Goal: Information Seeking & Learning: Learn about a topic

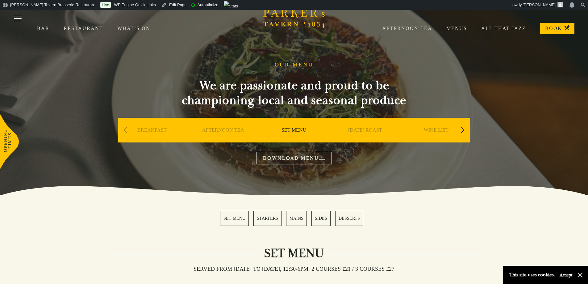
click at [463, 128] on div "Next slide" at bounding box center [463, 130] width 8 height 14
click at [367, 129] on link "DESSERT" at bounding box center [365, 139] width 22 height 25
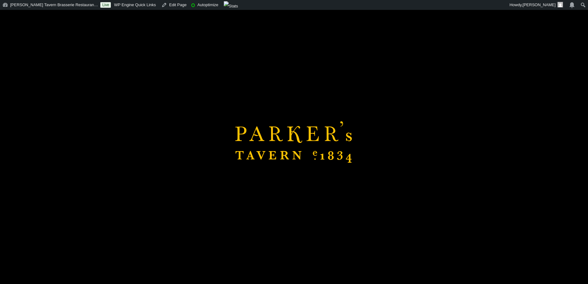
scroll to position [154, 0]
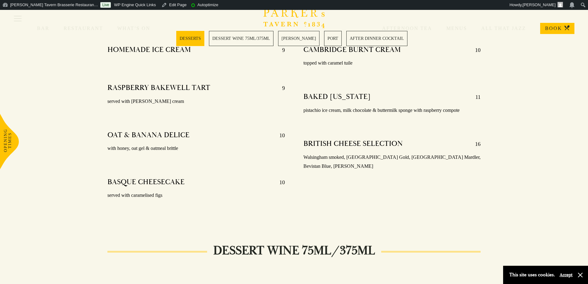
scroll to position [216, 0]
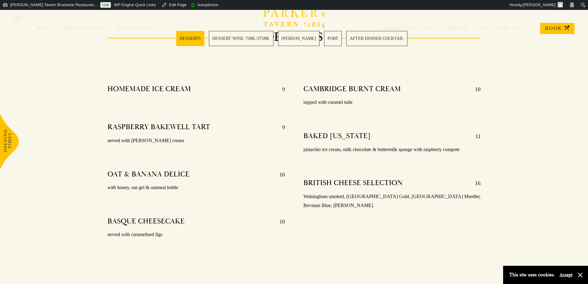
click at [351, 193] on p "Walsingham smoked, [GEOGRAPHIC_DATA] Gold, [GEOGRAPHIC_DATA] Mardler, Bevistan …" at bounding box center [392, 201] width 178 height 18
click at [457, 197] on p "Walsingham smoked, [GEOGRAPHIC_DATA] Gold, [GEOGRAPHIC_DATA] Mardler, Bevistan …" at bounding box center [392, 201] width 178 height 18
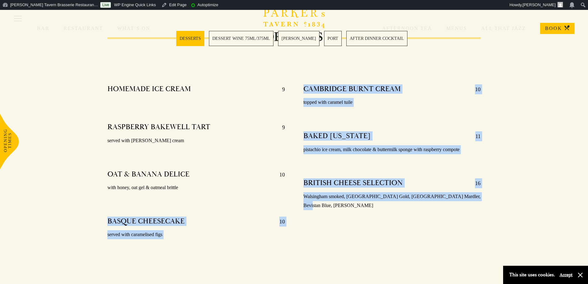
drag, startPoint x: 464, startPoint y: 196, endPoint x: 292, endPoint y: 192, distance: 171.7
click at [292, 192] on div "HOMEMADE ICE CREAM 9 RASPBERRY BAKEWELL TART 9 served with vanilla ice cream OA…" at bounding box center [294, 160] width 392 height 198
click at [316, 192] on p "Walsingham smoked, Suffolk Gold, Norfolk Mardler, Bevistan Blue, Baron Bigod" at bounding box center [392, 201] width 178 height 18
click at [321, 192] on p "Walsingham smoked, Suffolk Gold, Norfolk Mardler, Bevistan Blue, Baron Bigod" at bounding box center [392, 201] width 178 height 18
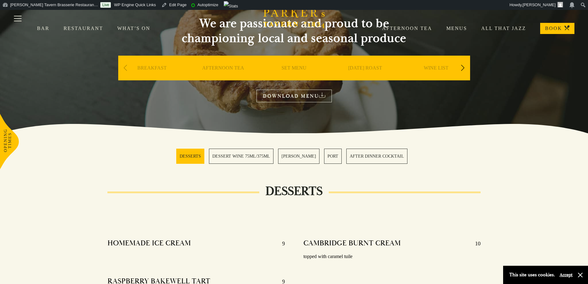
scroll to position [62, 0]
click at [464, 68] on div "Next slide" at bounding box center [463, 68] width 8 height 14
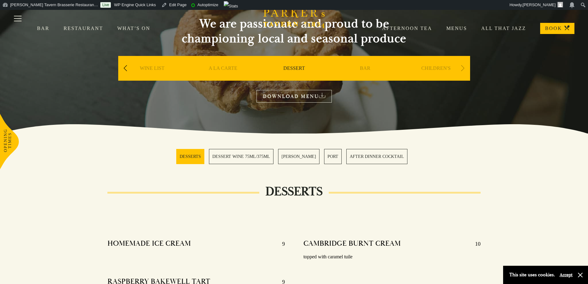
click at [365, 66] on link "BAR" at bounding box center [365, 77] width 10 height 25
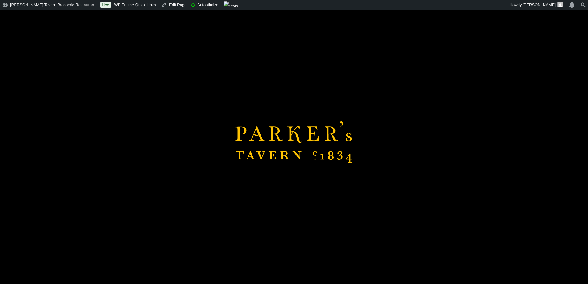
scroll to position [340, 0]
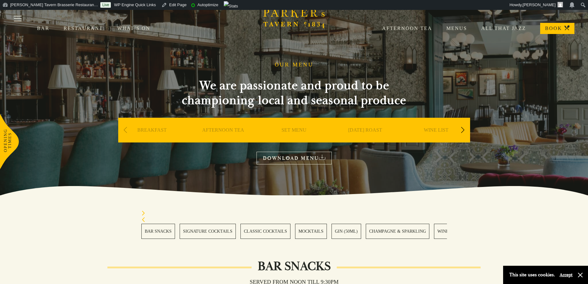
click at [464, 130] on div "Next slide" at bounding box center [463, 130] width 8 height 14
click at [464, 131] on div "Next slide" at bounding box center [463, 130] width 8 height 14
click at [467, 128] on div "BAR" at bounding box center [436, 139] width 68 height 43
click at [464, 128] on div "Next slide" at bounding box center [463, 130] width 8 height 14
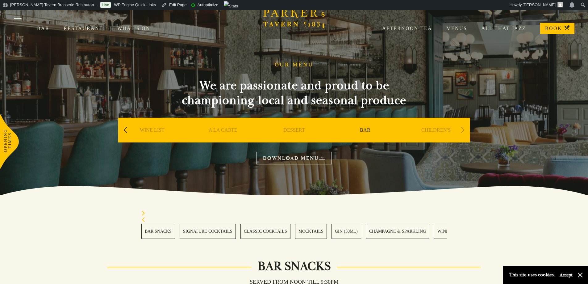
click at [464, 128] on div "Next slide" at bounding box center [463, 130] width 8 height 14
click at [125, 131] on div "Previous slide" at bounding box center [125, 130] width 8 height 14
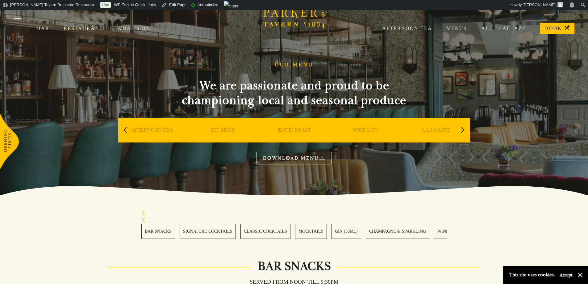
click at [430, 126] on div "A LA CARTE" at bounding box center [436, 139] width 68 height 43
click at [432, 130] on link "A LA CARTE" at bounding box center [436, 139] width 29 height 25
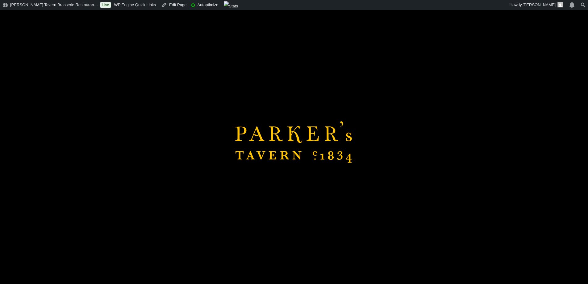
scroll to position [463, 0]
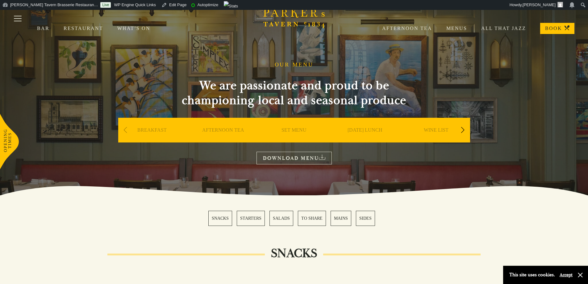
click at [312, 132] on div "SET MENU" at bounding box center [294, 139] width 68 height 43
click at [303, 130] on link "SET MENU" at bounding box center [294, 139] width 25 height 25
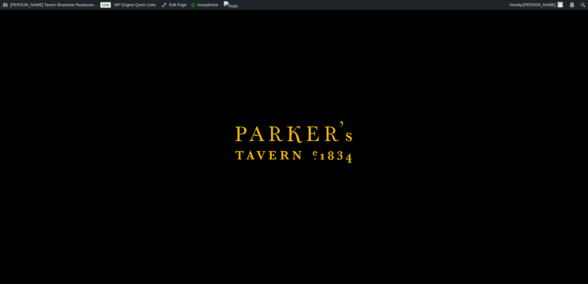
scroll to position [62, 0]
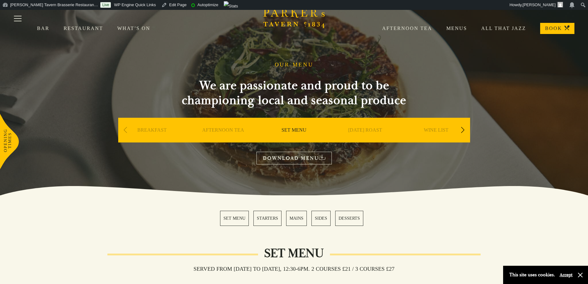
click at [463, 129] on div "Next slide" at bounding box center [463, 130] width 8 height 14
click at [375, 131] on link "A LA CARTE" at bounding box center [365, 139] width 29 height 25
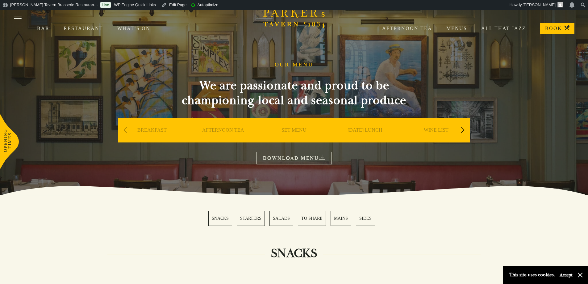
click at [467, 131] on div "WINE LIST" at bounding box center [436, 139] width 68 height 43
click at [462, 128] on div "Next slide" at bounding box center [463, 130] width 8 height 14
click at [364, 127] on link "DESSERT" at bounding box center [365, 139] width 22 height 25
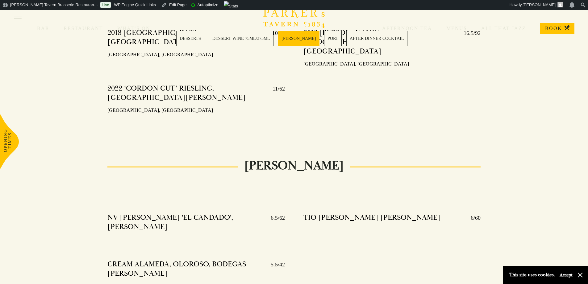
scroll to position [617, 0]
